Goal: Browse casually: Explore the website without a specific task or goal

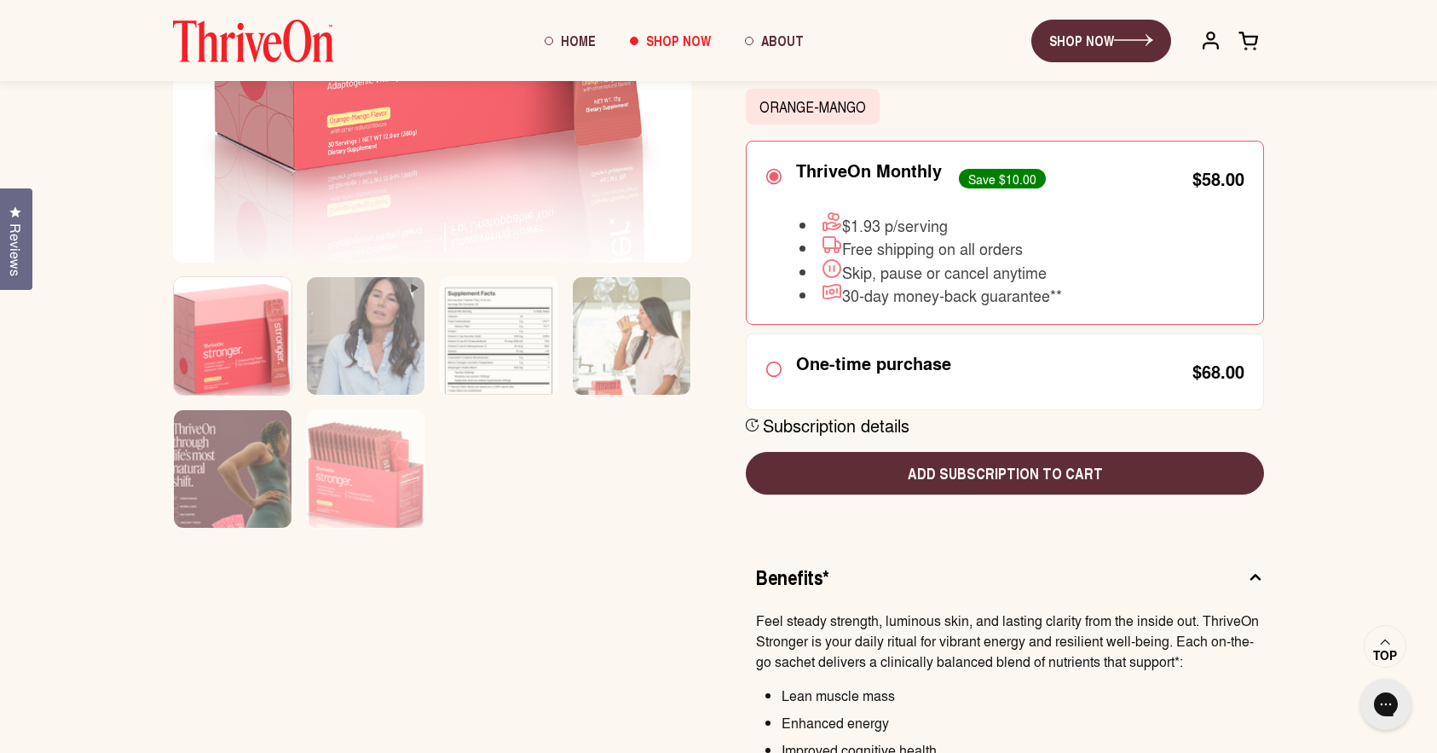
scroll to position [481, 0]
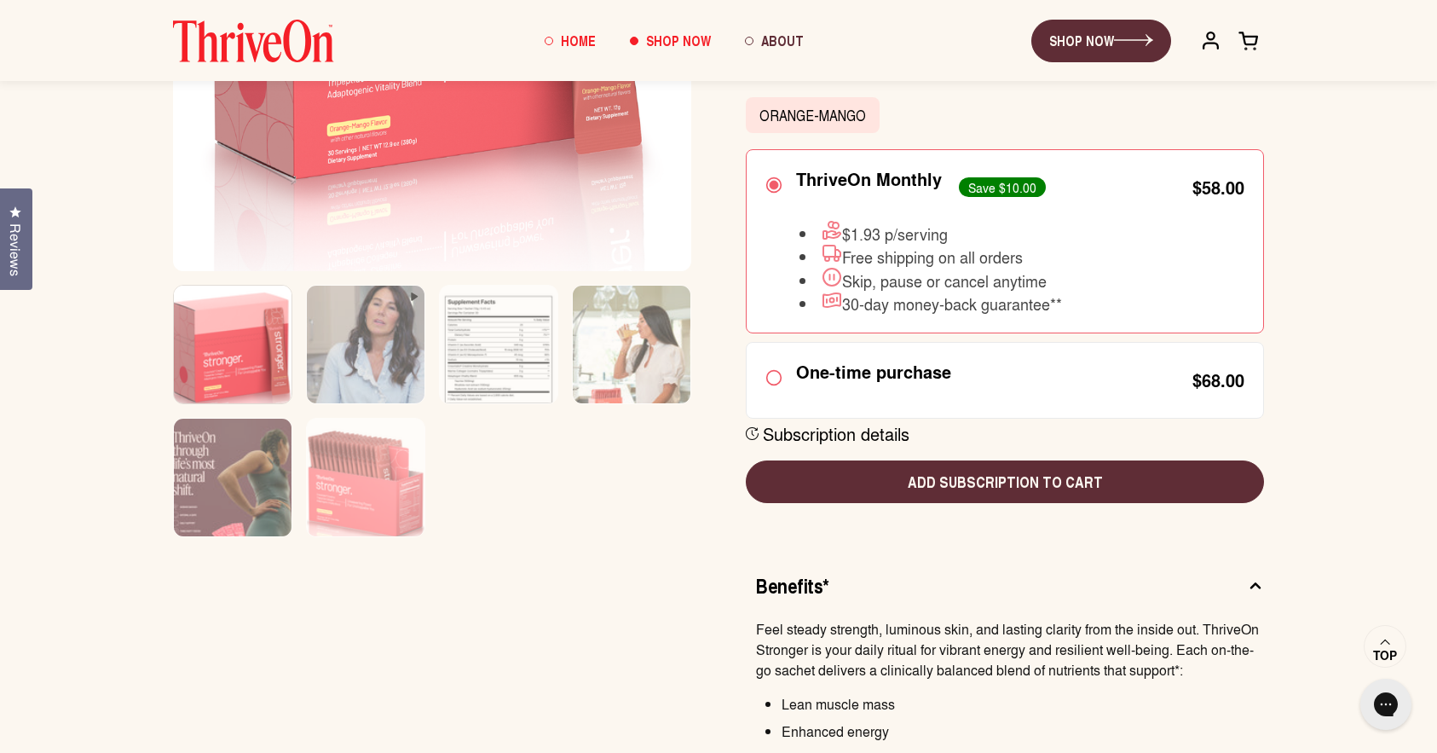
click at [581, 43] on span "Home" at bounding box center [578, 41] width 35 height 20
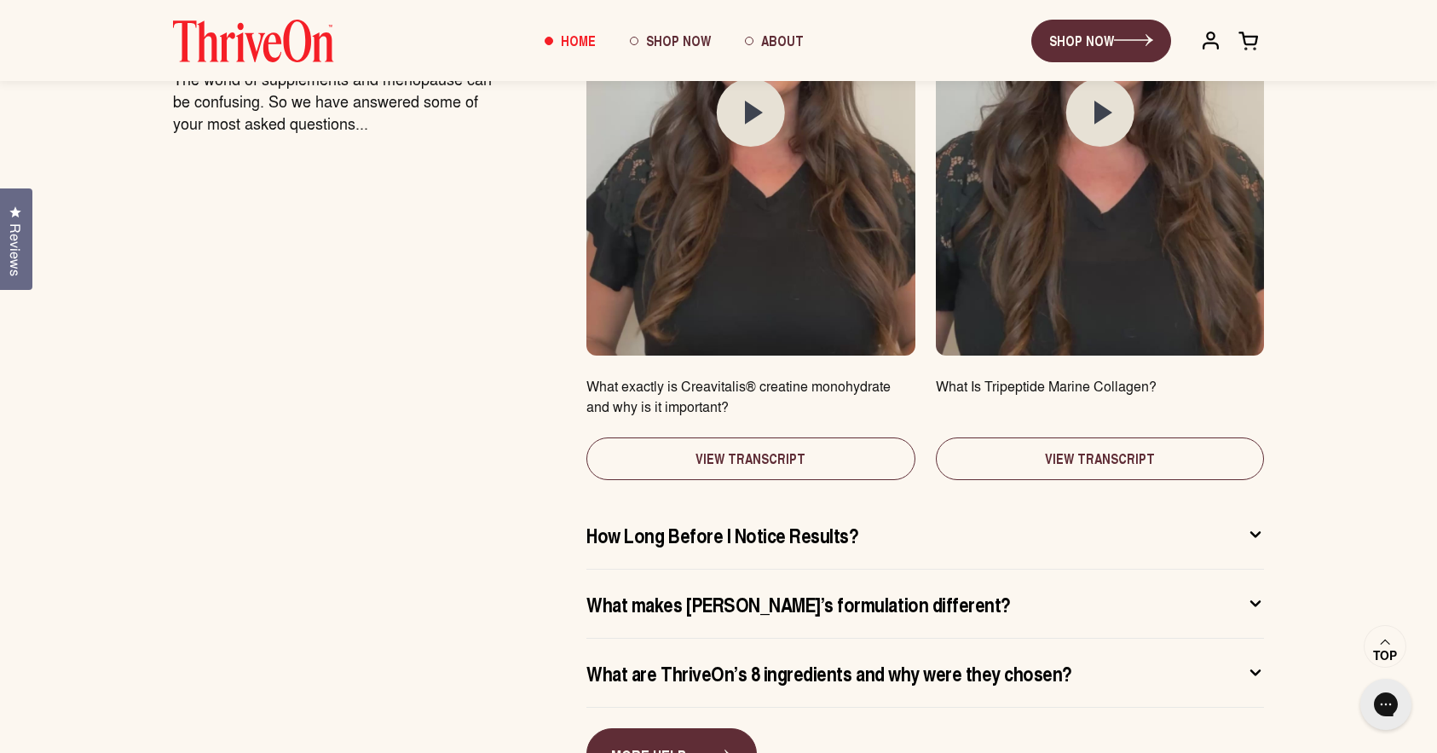
scroll to position [8982, 0]
